Goal: Complete application form: Complete application form

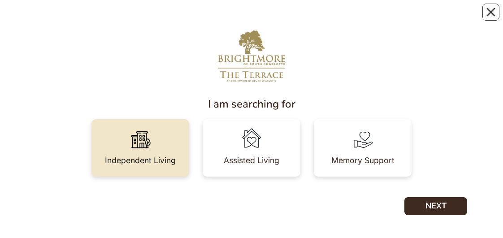
click at [163, 158] on div "Independent Living" at bounding box center [140, 161] width 71 height 8
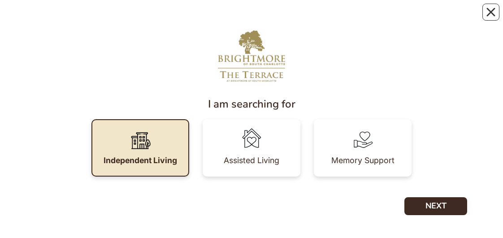
click at [162, 158] on div "Independent Living" at bounding box center [141, 161] width 74 height 8
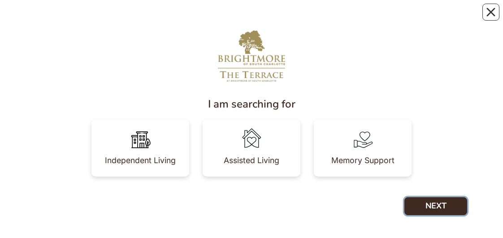
click at [428, 204] on button "NEXT" at bounding box center [436, 206] width 63 height 18
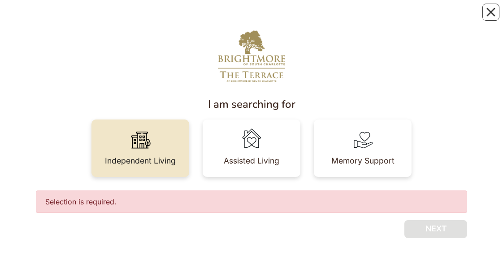
click at [131, 153] on div "Independent Living" at bounding box center [140, 161] width 71 height 18
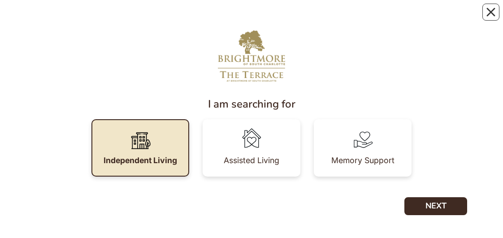
click at [131, 142] on img at bounding box center [140, 139] width 25 height 25
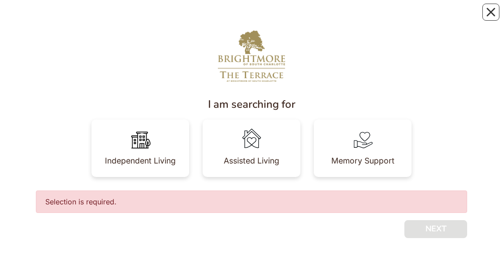
click at [157, 203] on div "Selection is required." at bounding box center [252, 201] width 432 height 22
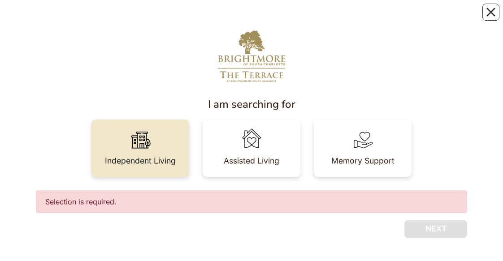
click at [129, 151] on img at bounding box center [140, 139] width 25 height 25
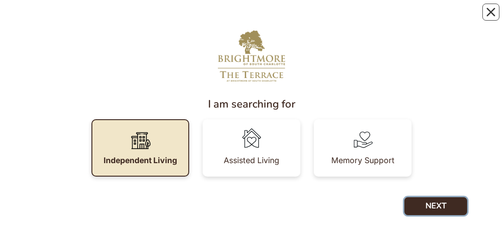
click at [413, 211] on button "NEXT" at bounding box center [436, 206] width 63 height 18
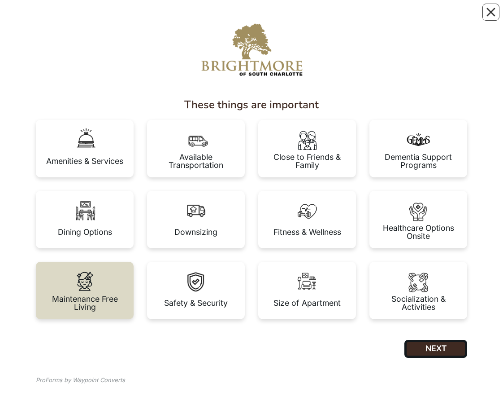
click at [125, 238] on div "Maintenance Free Living" at bounding box center [84, 303] width 83 height 16
